Goal: Task Accomplishment & Management: Manage account settings

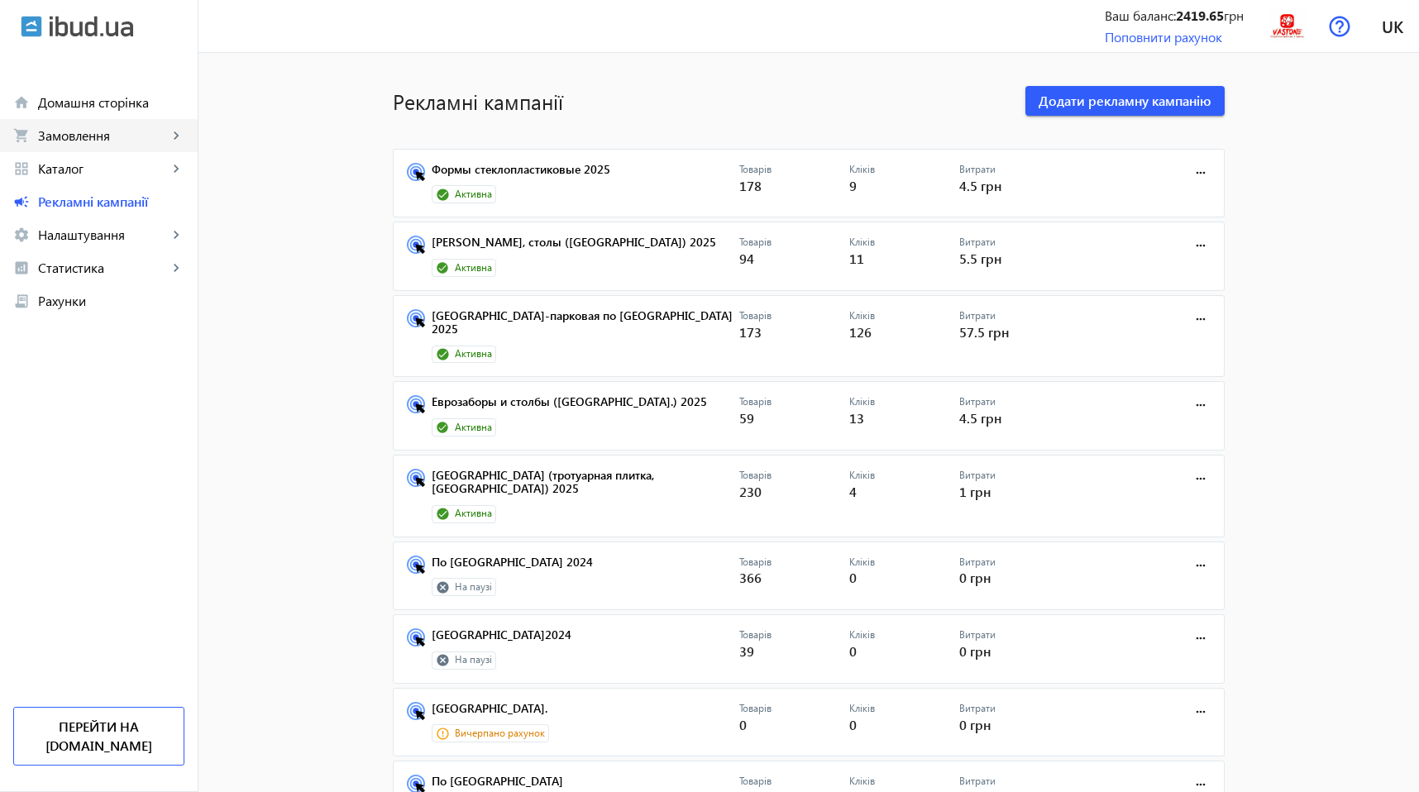
click at [79, 133] on span "Замовлення" at bounding box center [103, 135] width 130 height 17
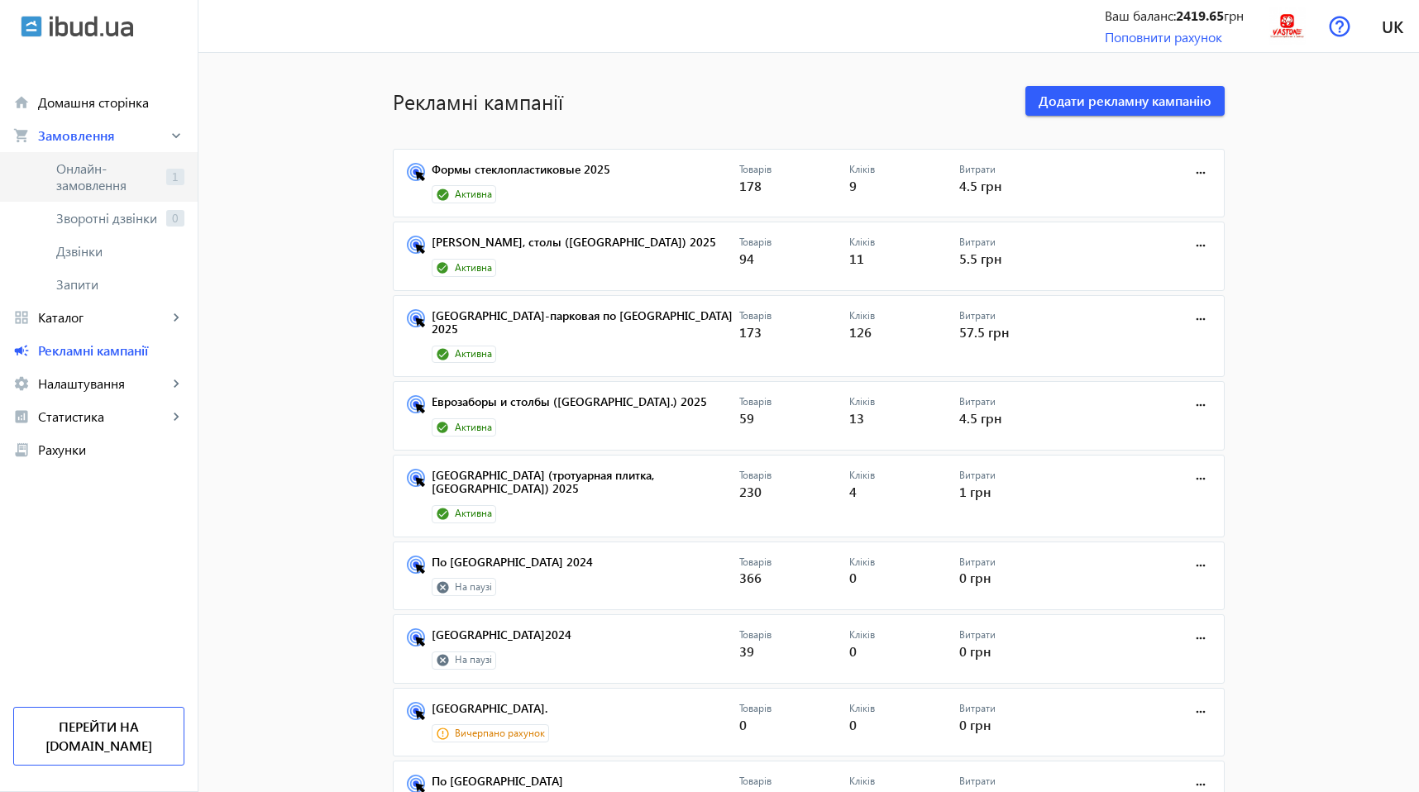
click at [88, 172] on span "Онлайн-замовлення" at bounding box center [107, 176] width 103 height 33
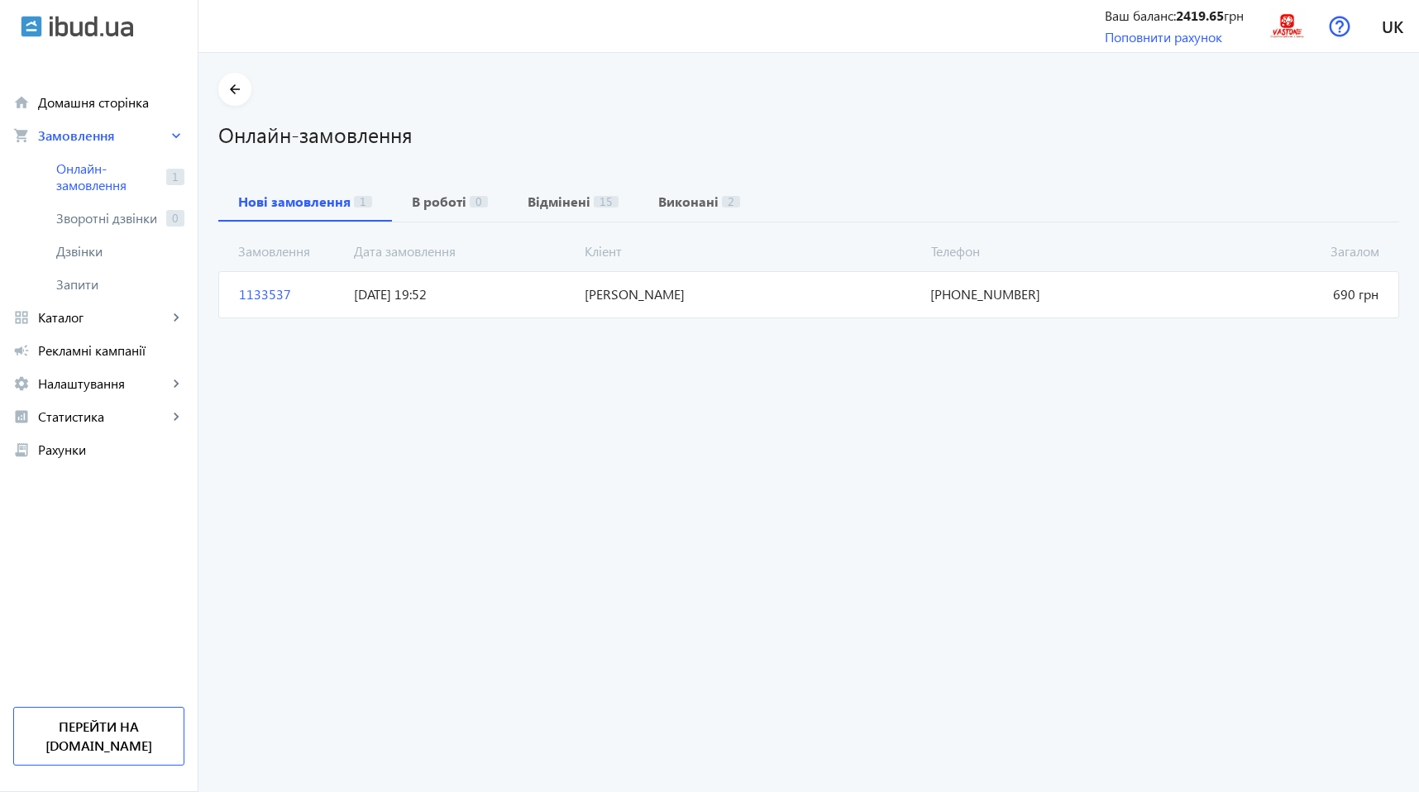
click at [260, 288] on span "1133537" at bounding box center [289, 294] width 115 height 18
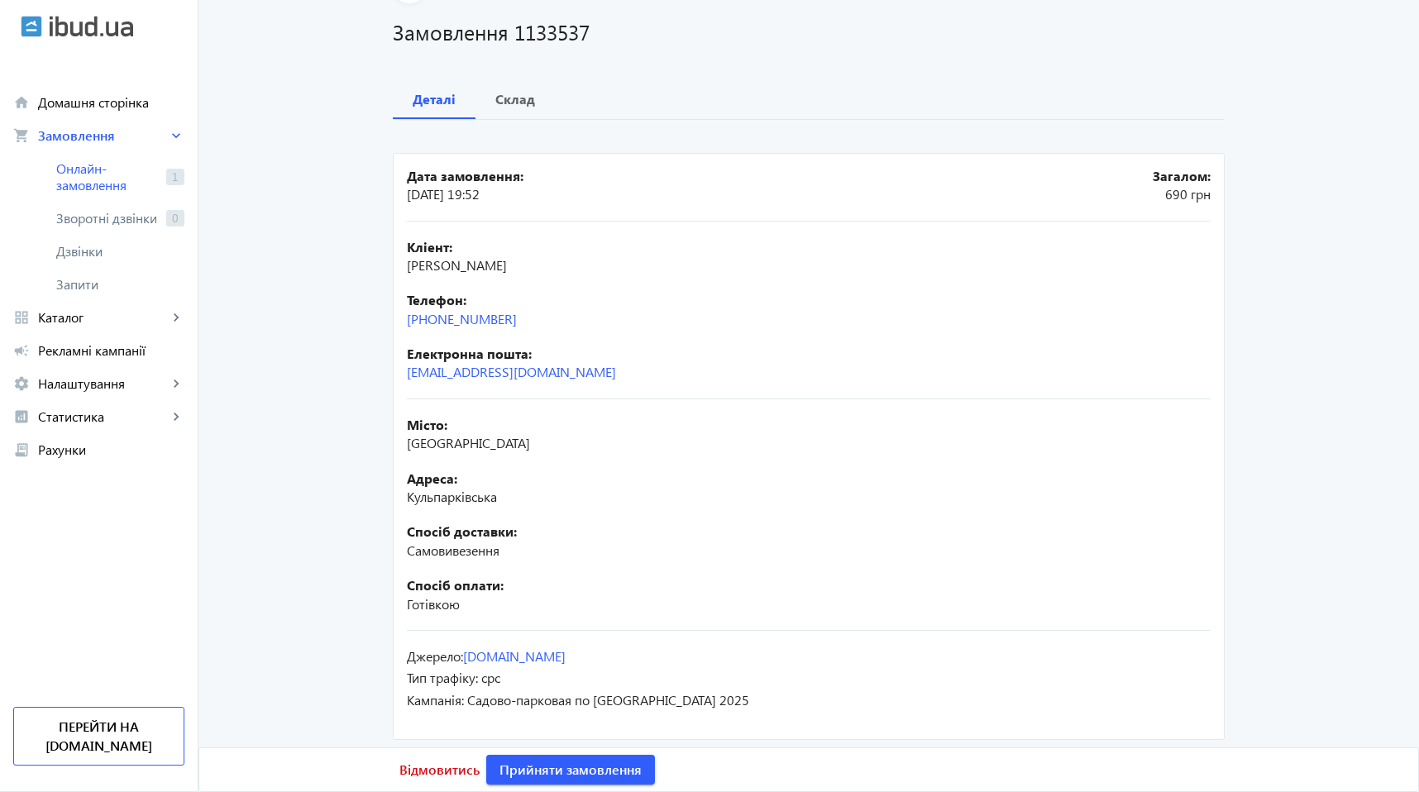
scroll to position [111, 0]
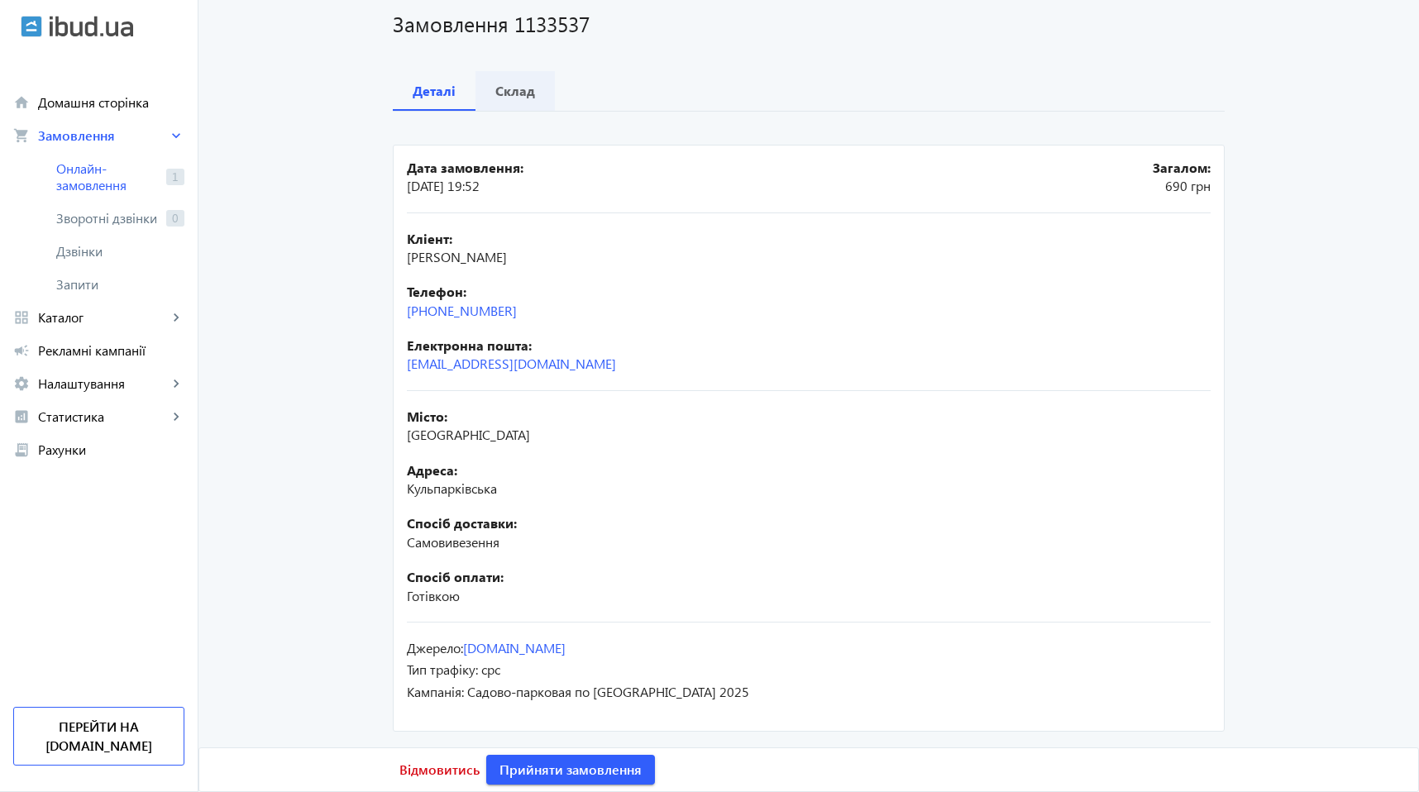
click at [504, 98] on b "Склад" at bounding box center [515, 90] width 40 height 13
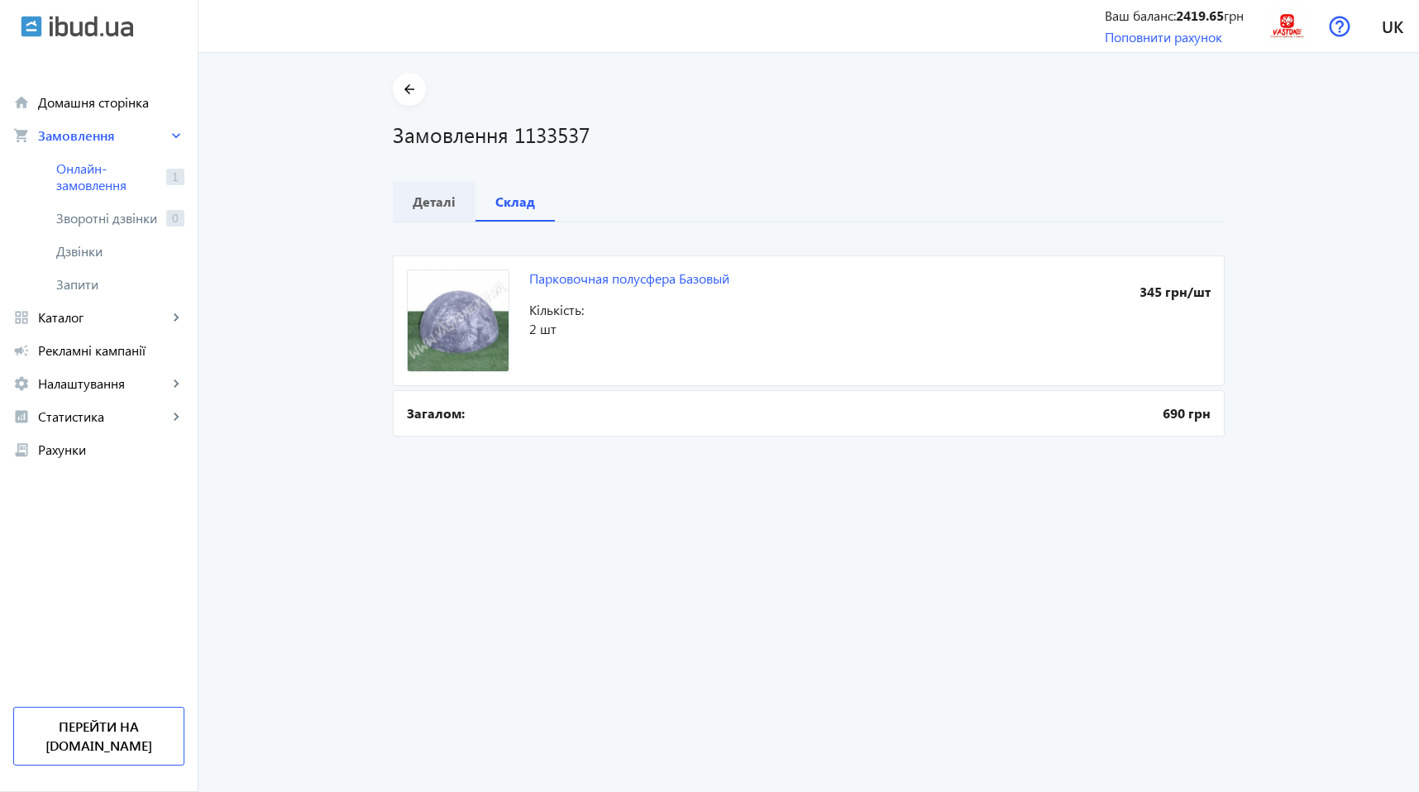
click at [418, 196] on b "Деталі" at bounding box center [434, 201] width 43 height 13
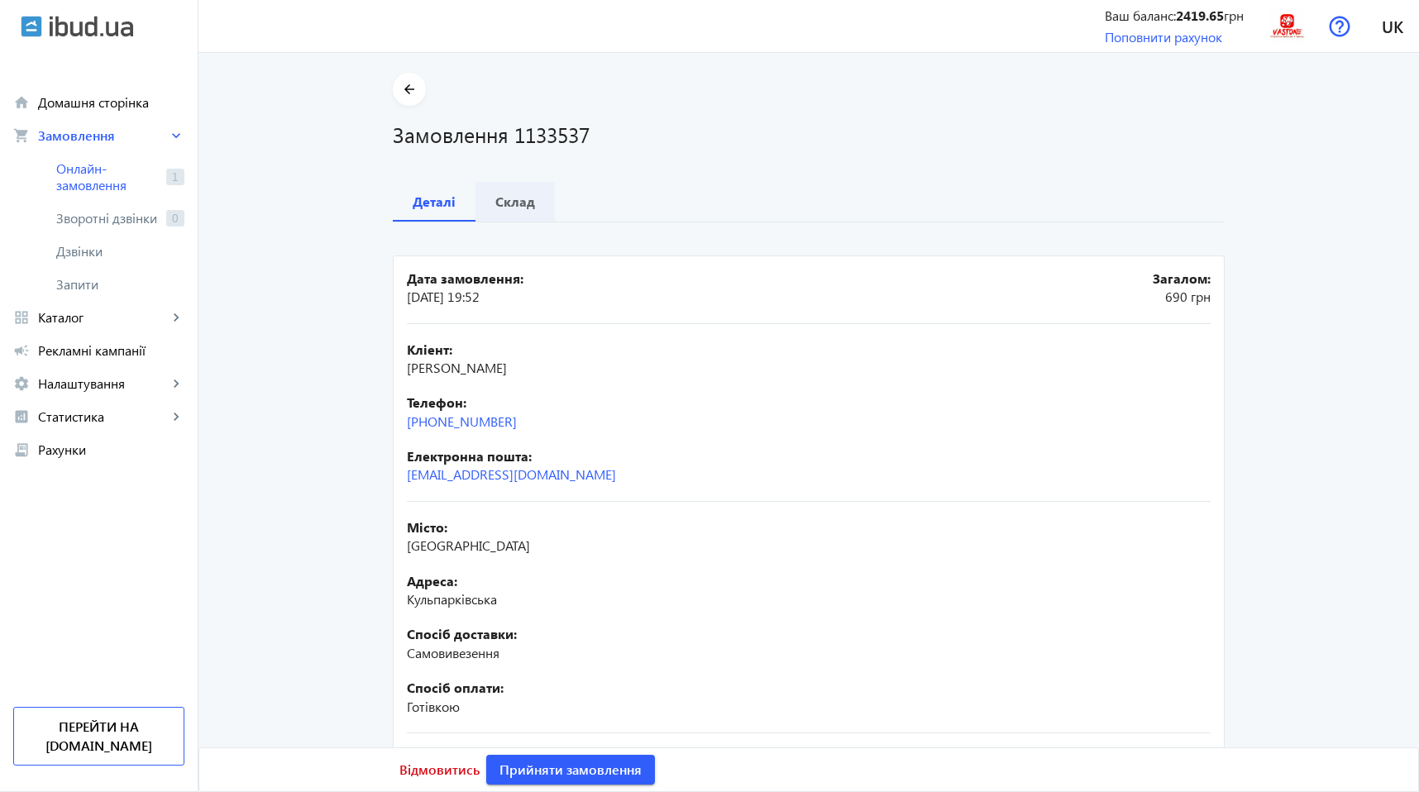
click at [518, 196] on b "Склад" at bounding box center [515, 201] width 40 height 13
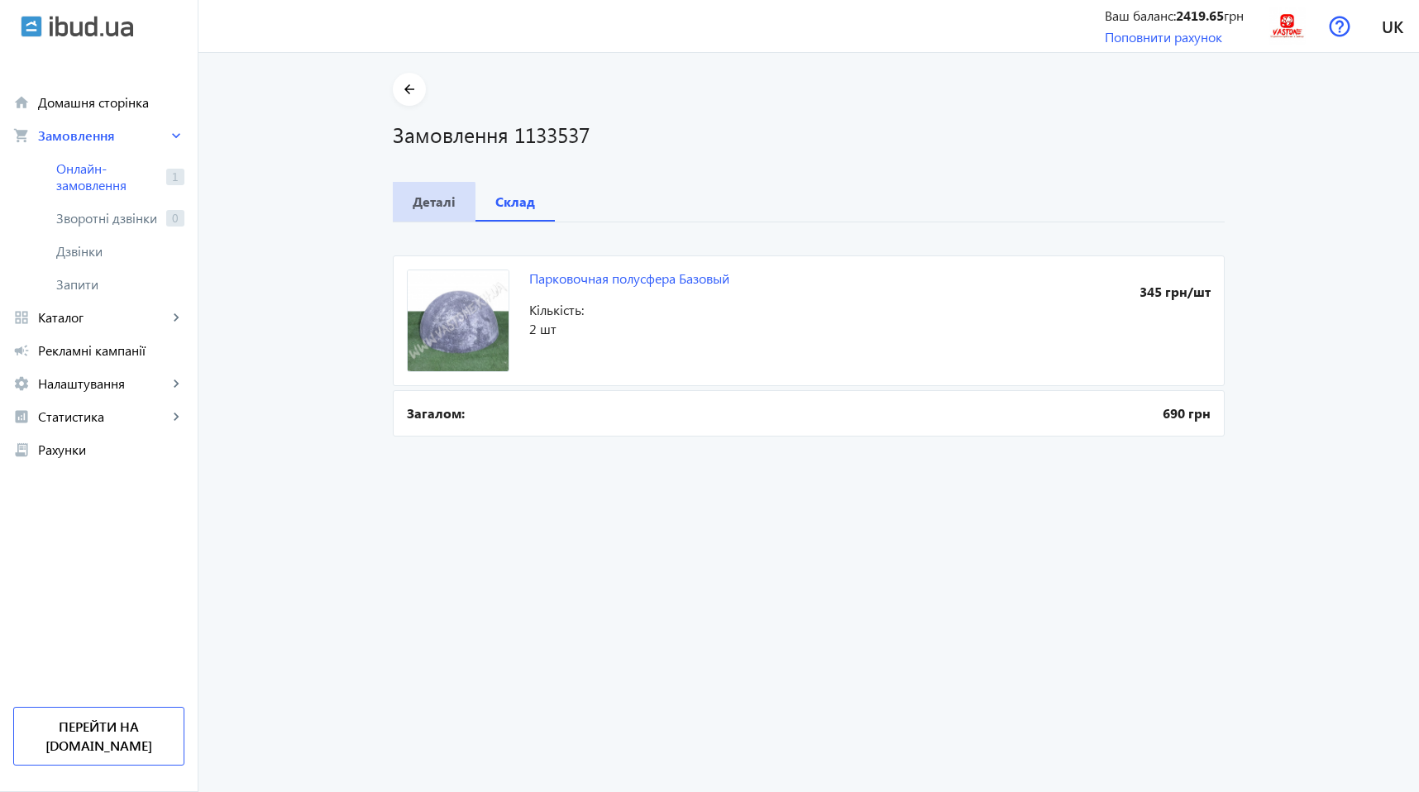
click at [413, 203] on b "Деталі" at bounding box center [434, 201] width 43 height 13
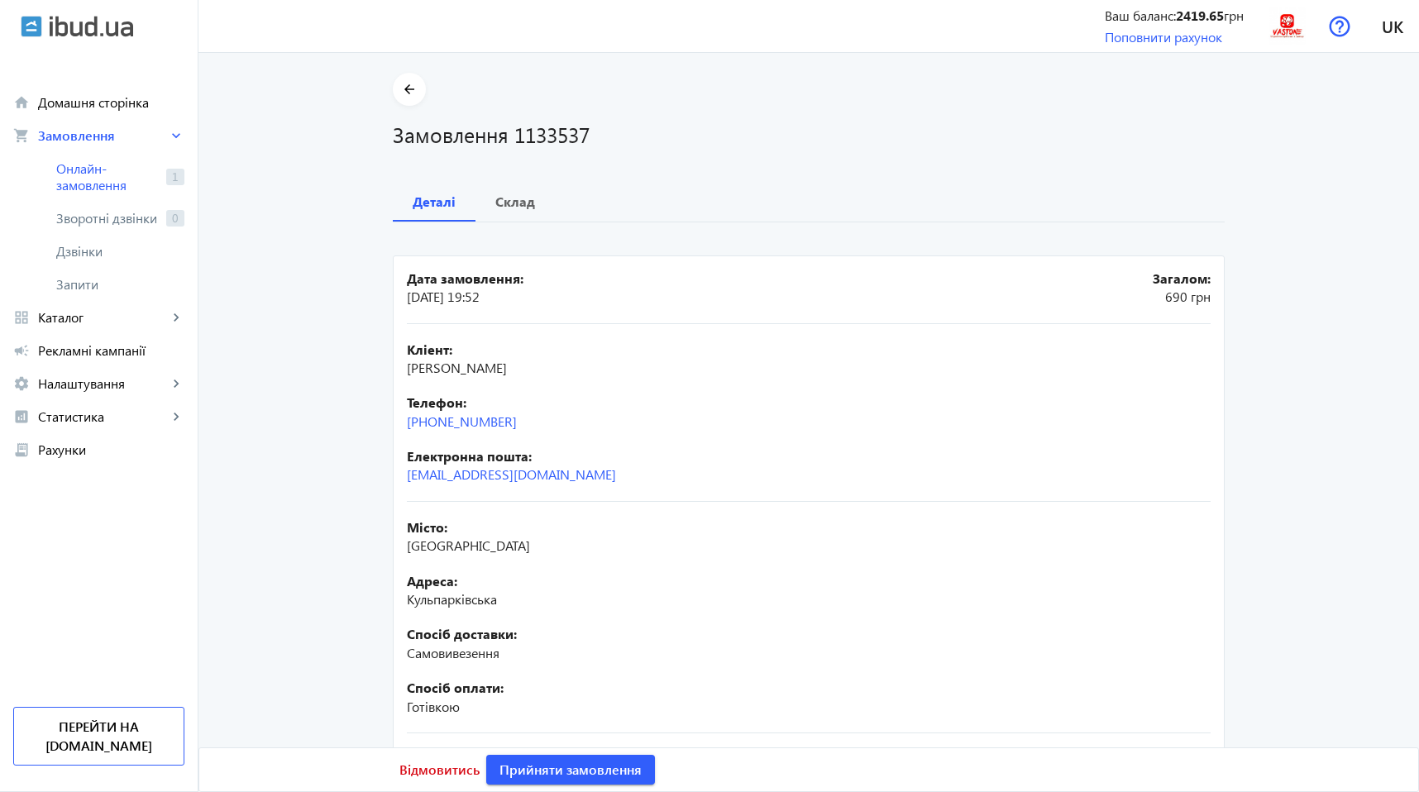
scroll to position [111, 0]
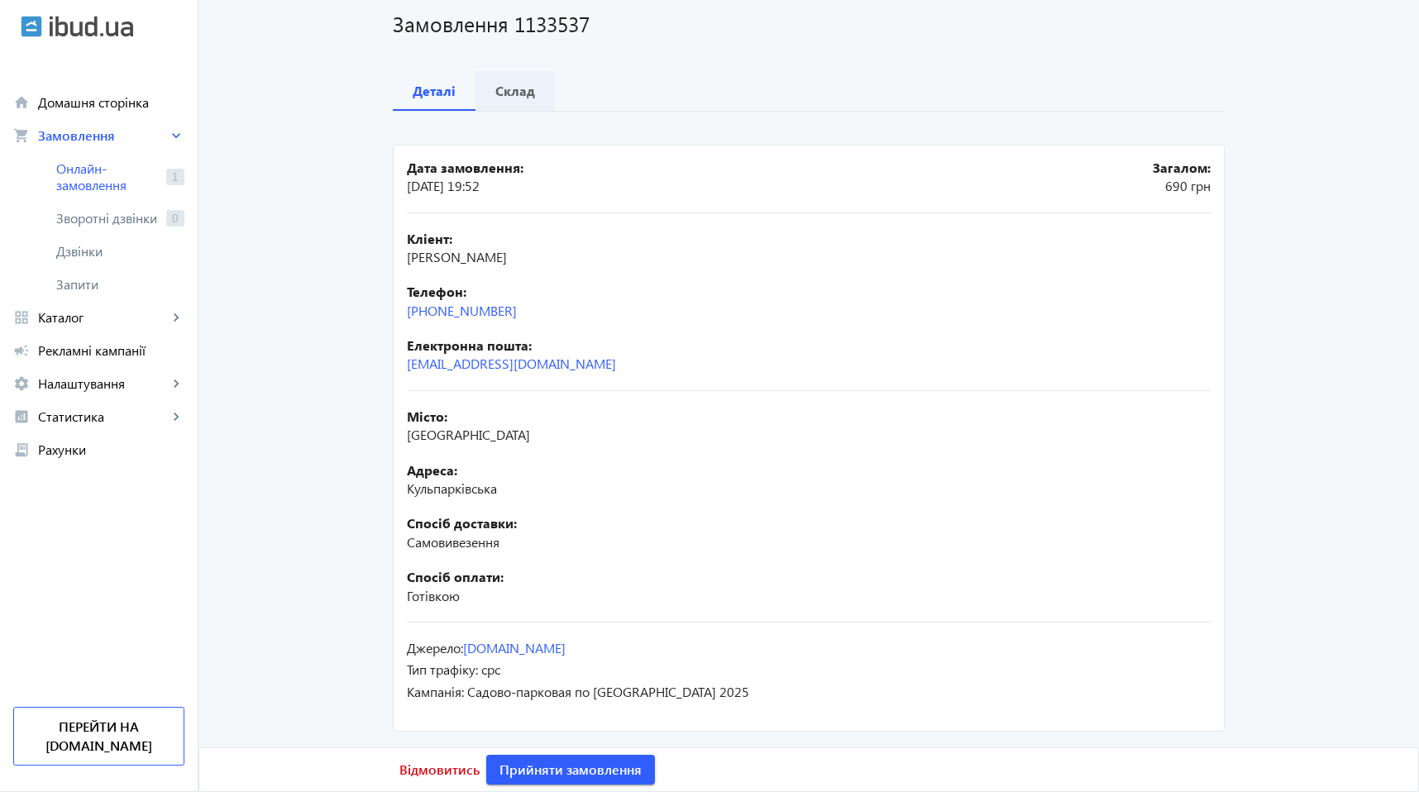
click at [504, 95] on b "Склад" at bounding box center [515, 90] width 40 height 13
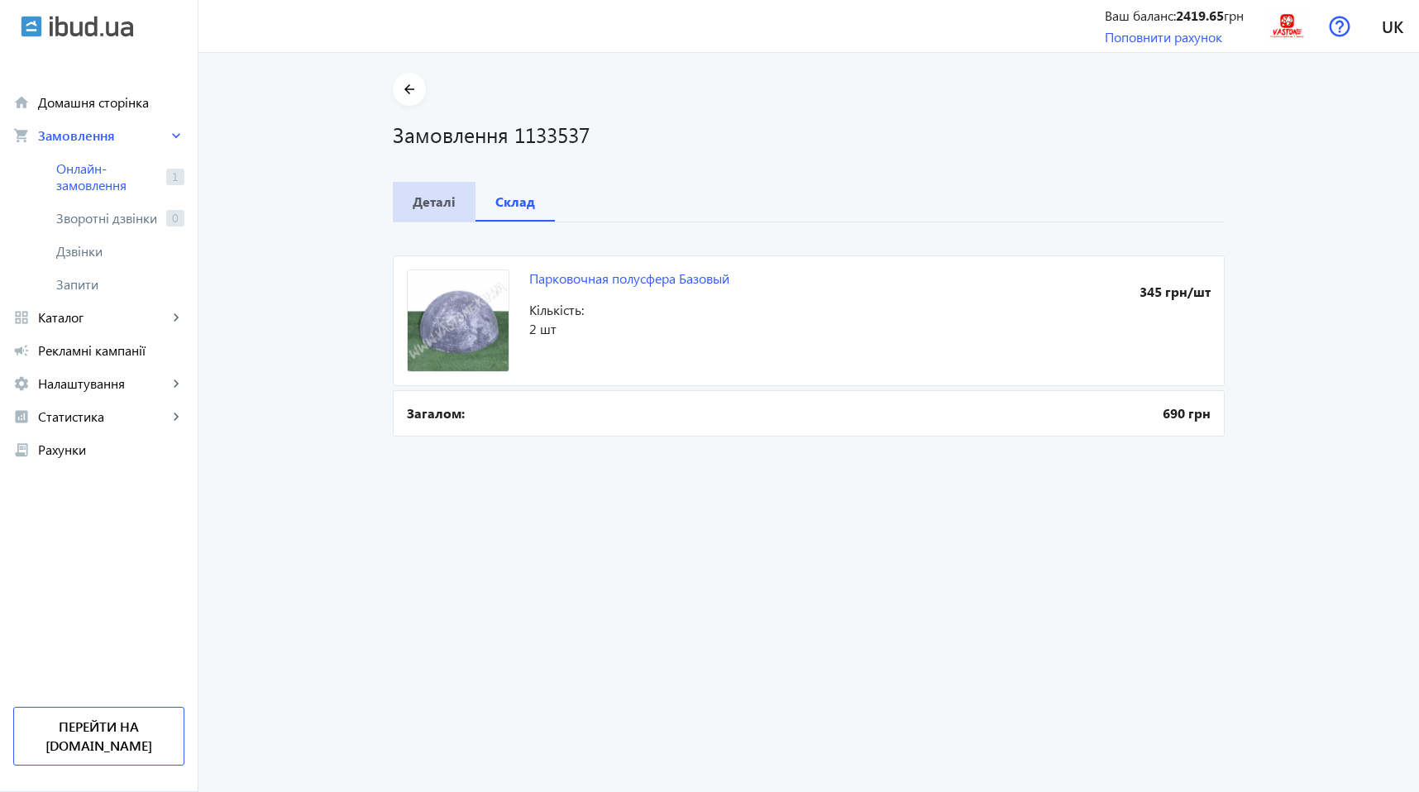
click at [435, 210] on span "Деталі" at bounding box center [434, 202] width 43 height 40
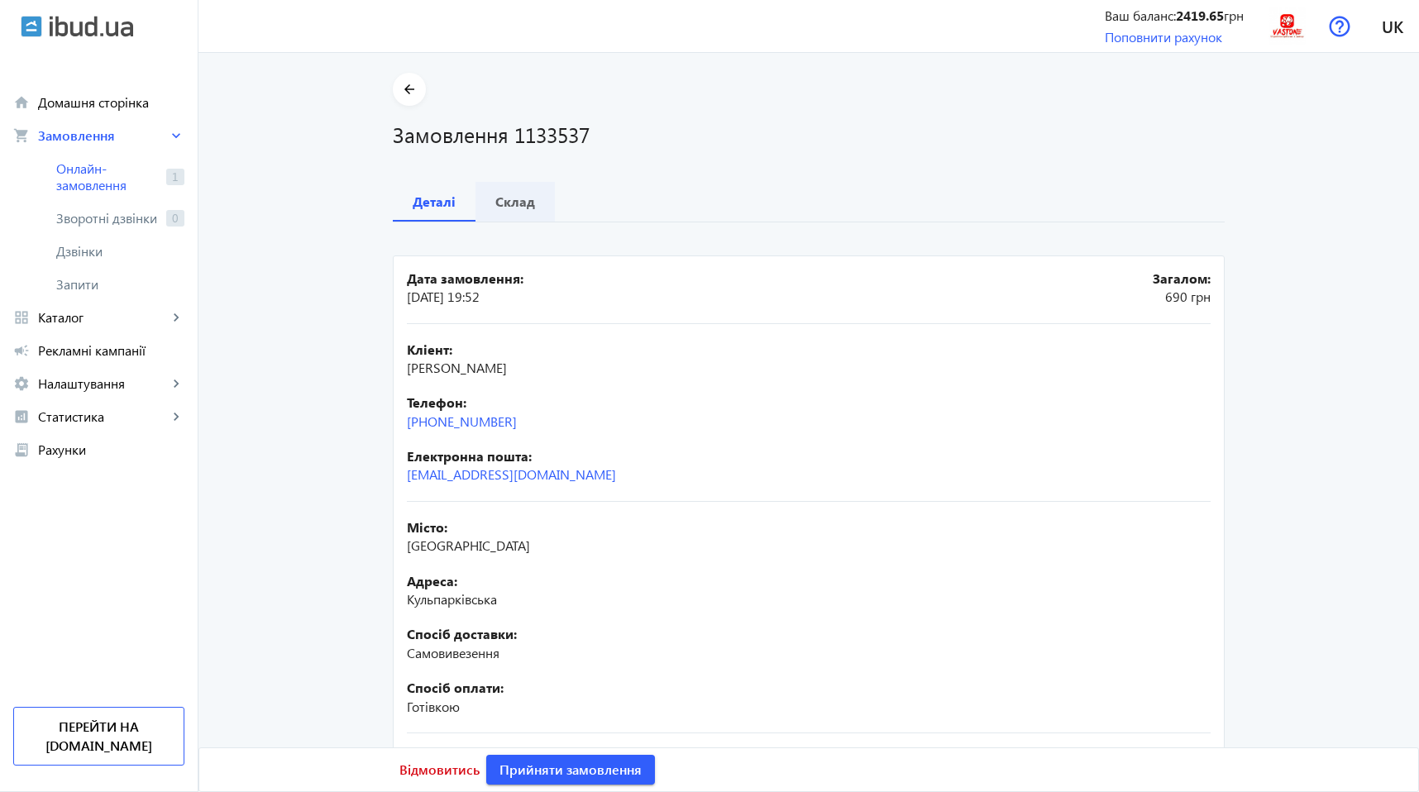
click at [510, 206] on b "Склад" at bounding box center [515, 201] width 40 height 13
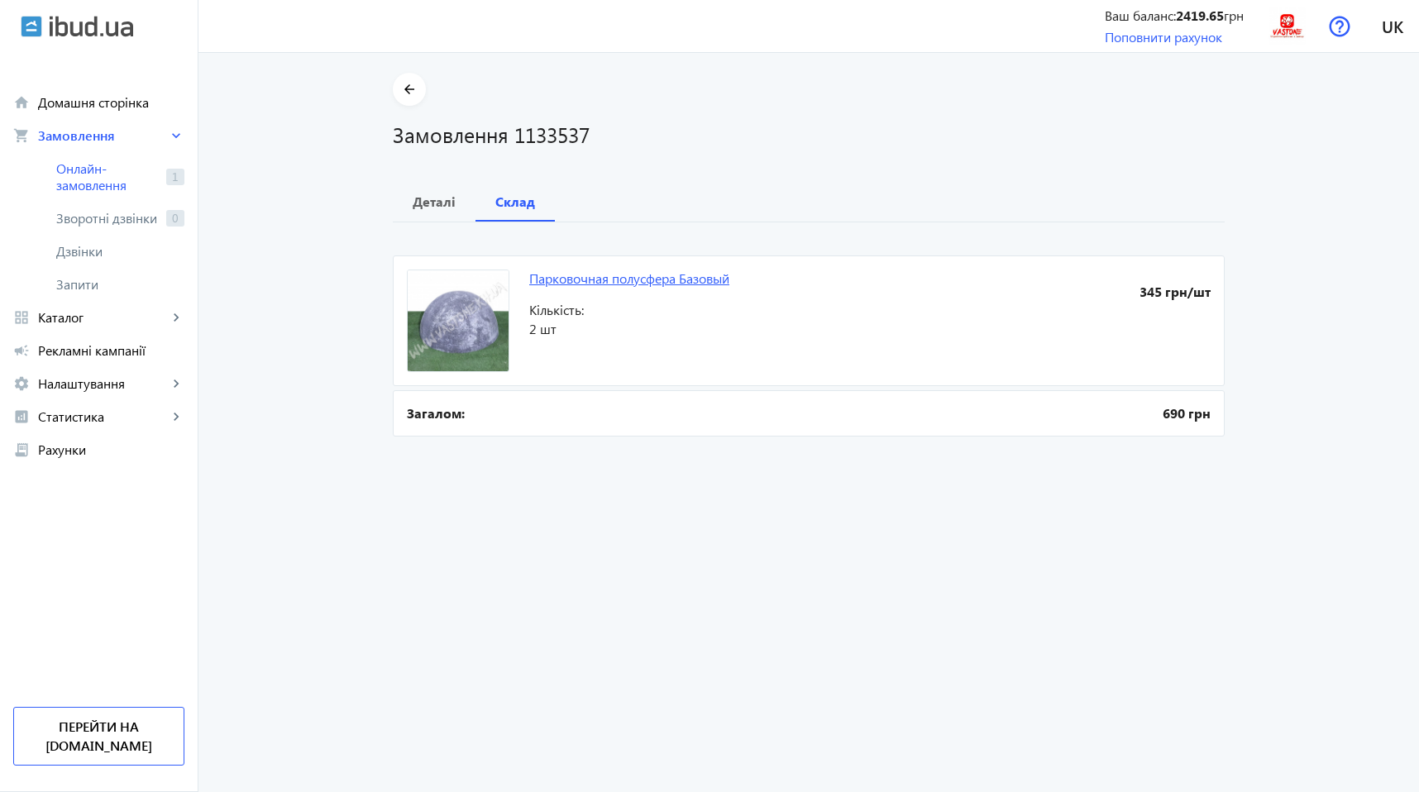
click at [638, 278] on link "Парковочная полусфера Базовый" at bounding box center [629, 278] width 200 height 17
click at [512, 204] on b "Склад" at bounding box center [515, 201] width 40 height 13
click at [443, 207] on b "Деталі" at bounding box center [434, 201] width 43 height 13
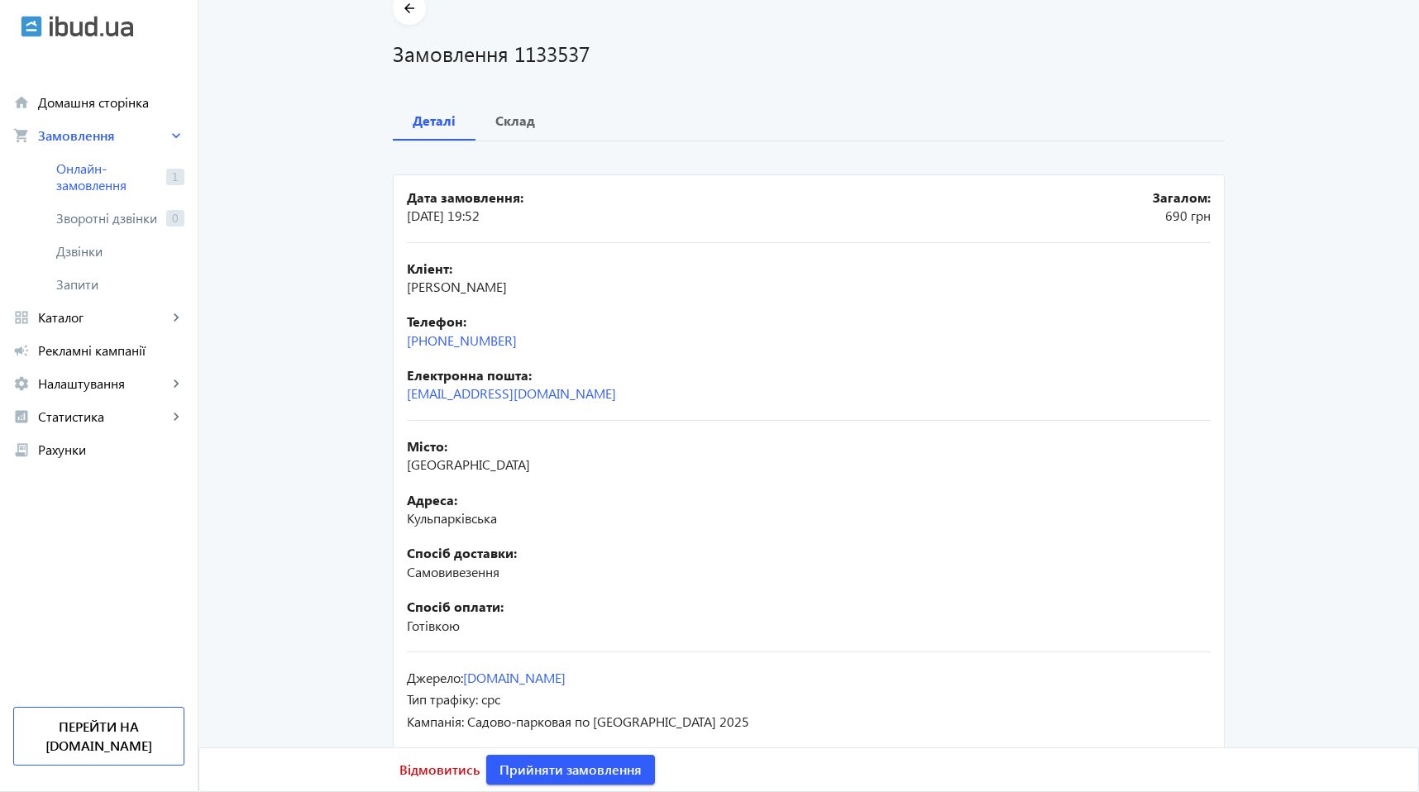
scroll to position [111, 0]
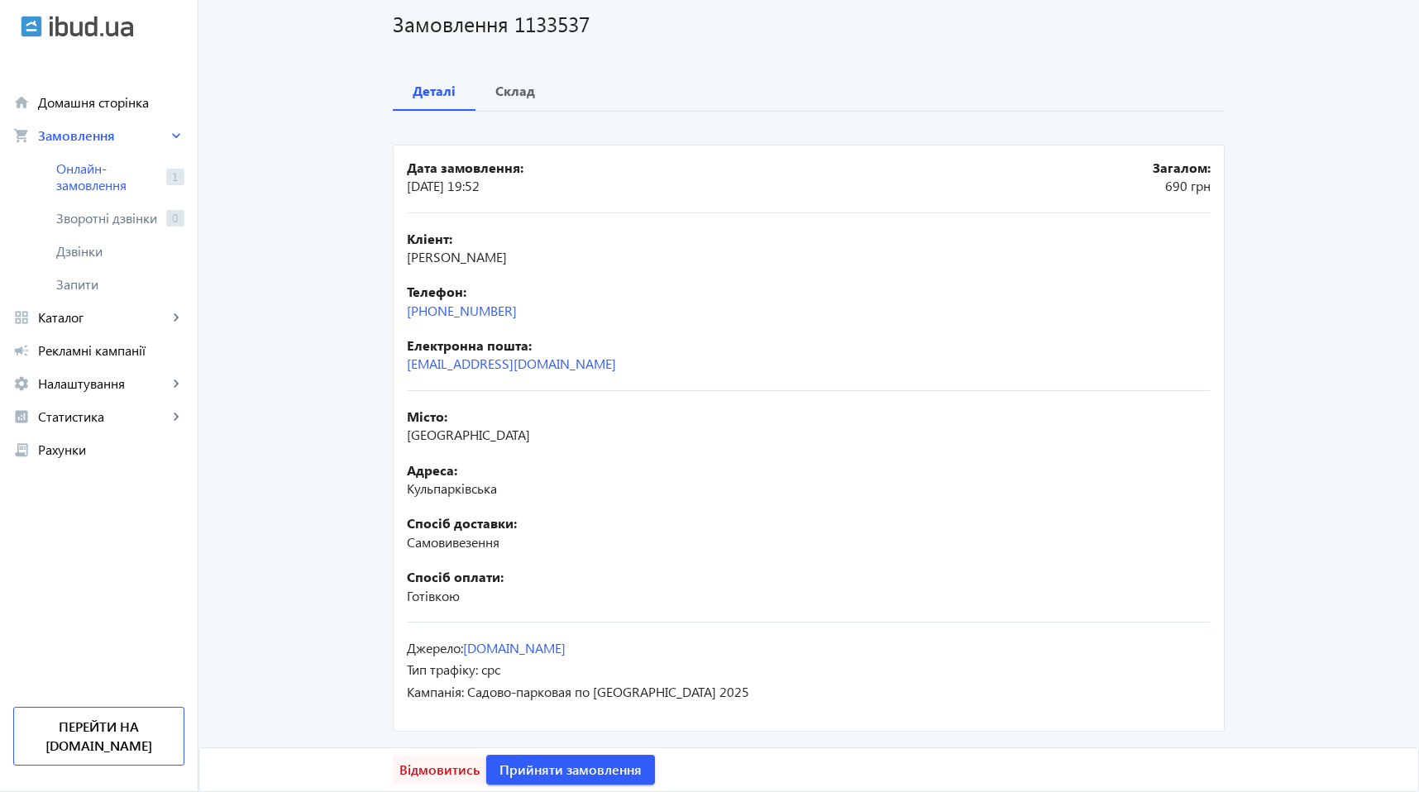
click at [421, 769] on span "Відмовитись" at bounding box center [439, 770] width 80 height 18
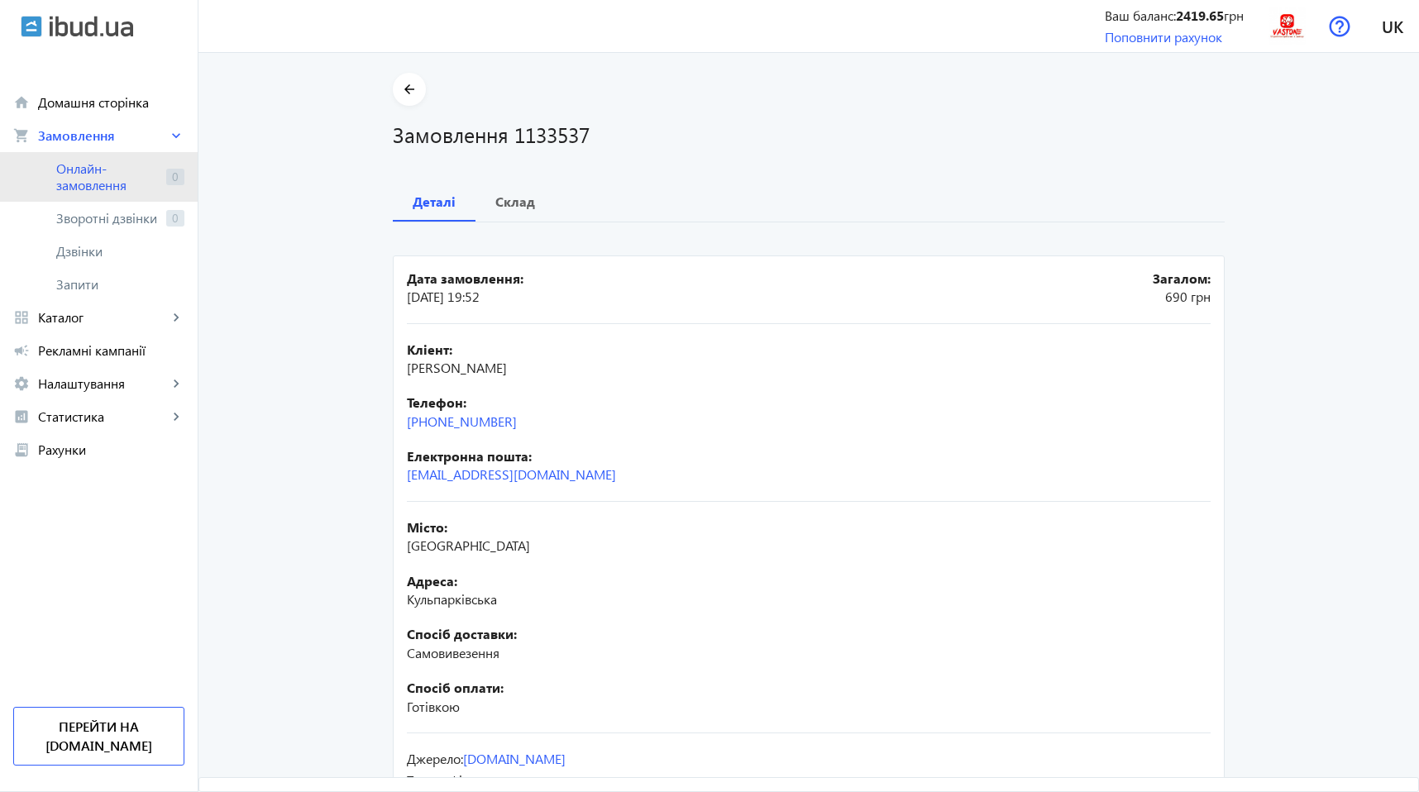
click at [122, 184] on span "Онлайн-замовлення" at bounding box center [107, 176] width 103 height 33
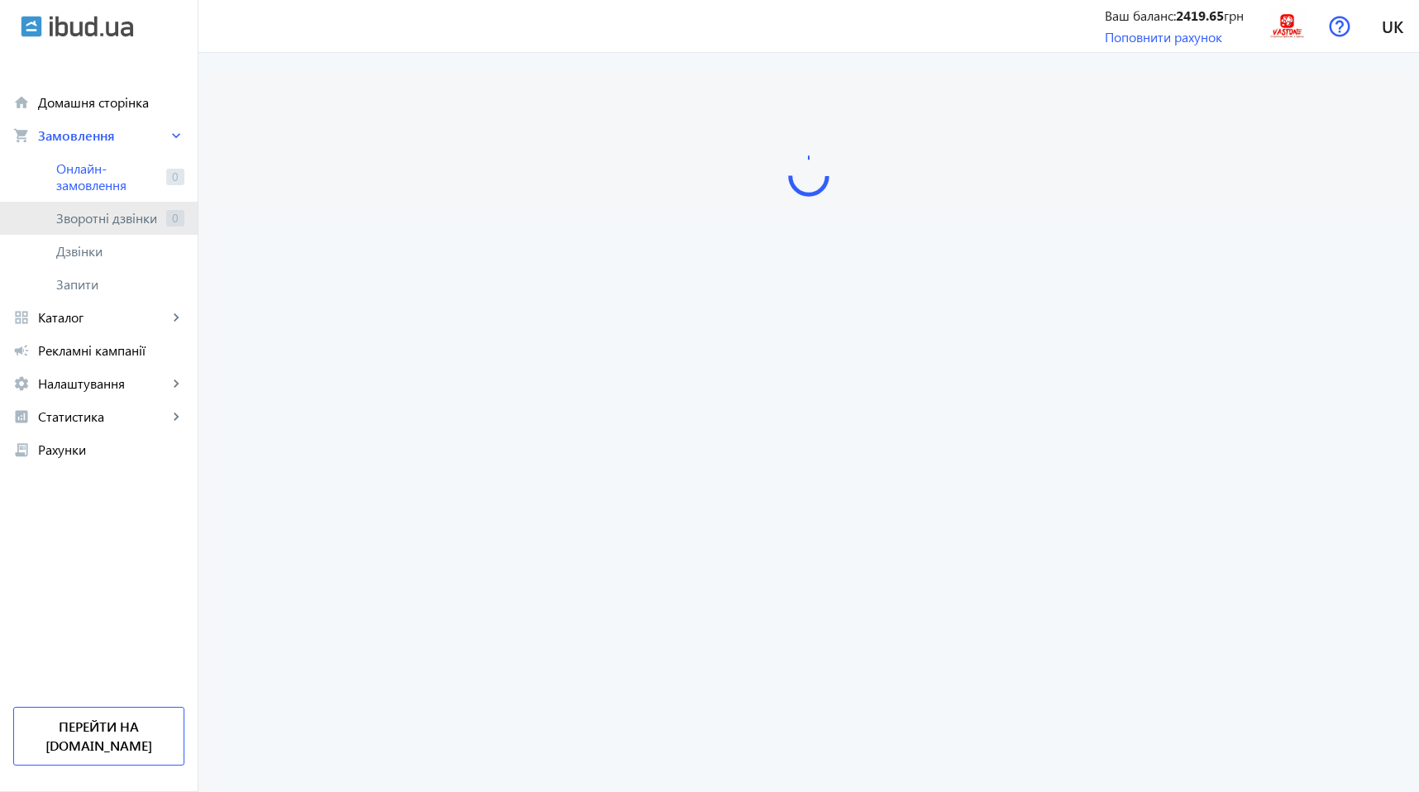
click at [124, 227] on link "Зворотні дзвінки 0" at bounding box center [99, 218] width 198 height 33
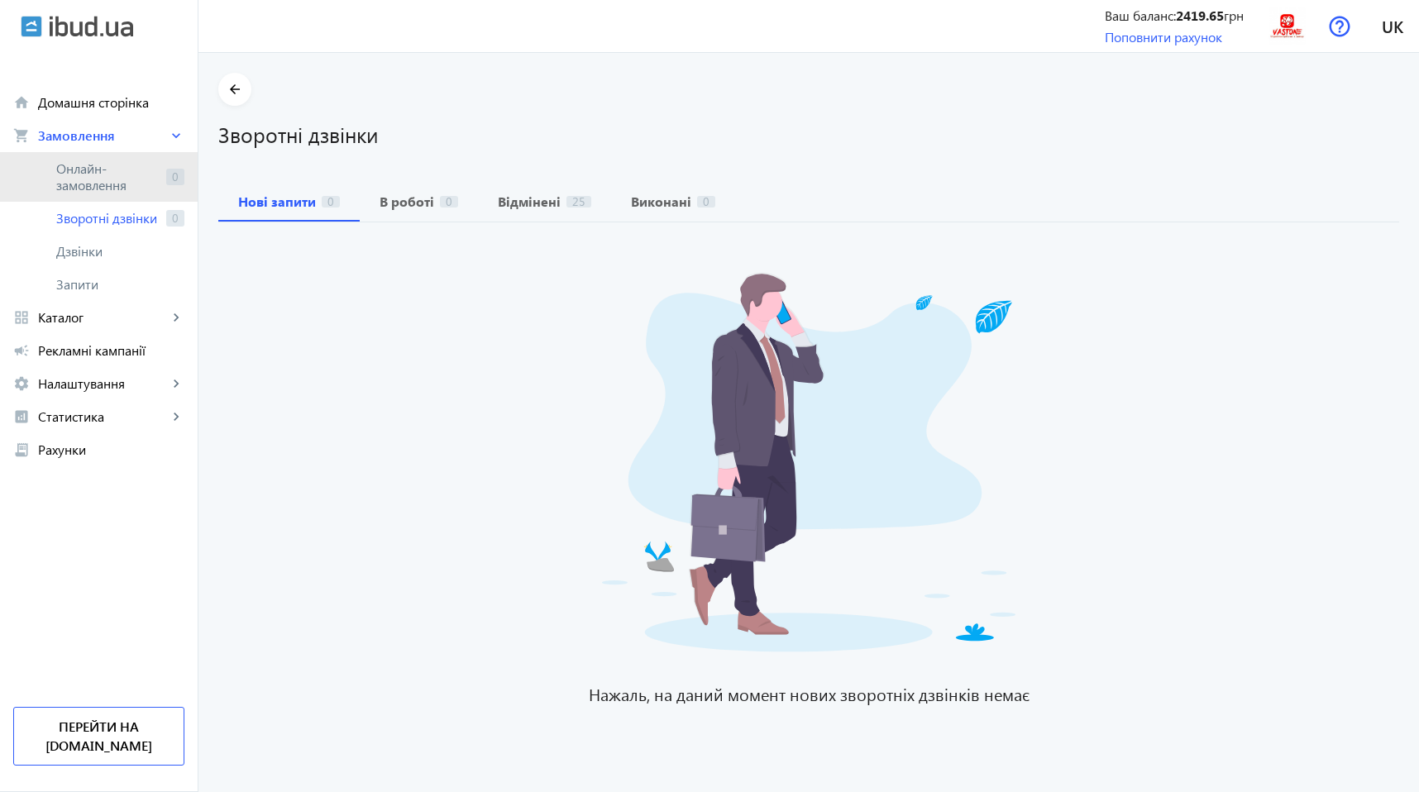
click at [103, 184] on span "Онлайн-замовлення" at bounding box center [107, 176] width 103 height 33
